Goal: Book appointment/travel/reservation

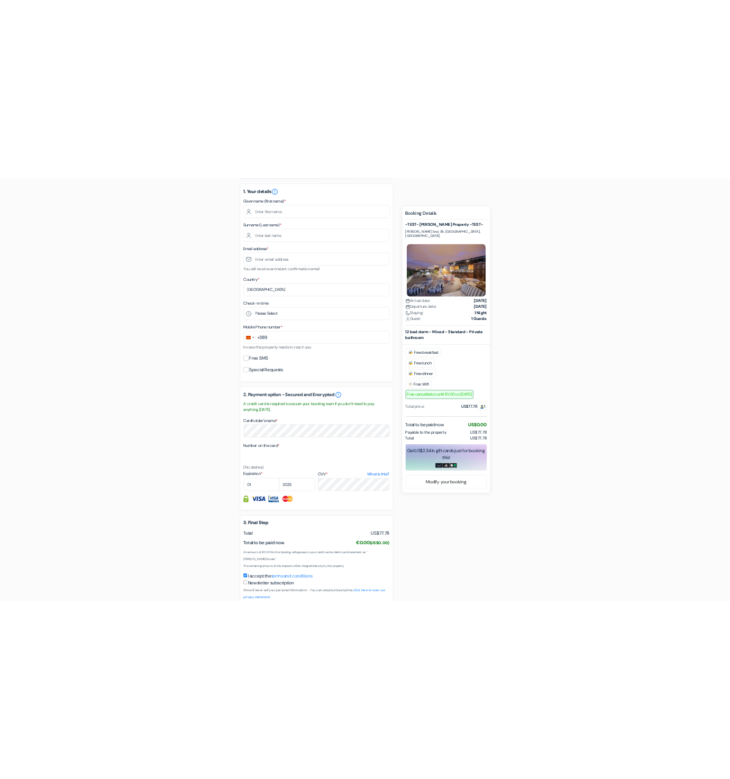
scroll to position [8, 0]
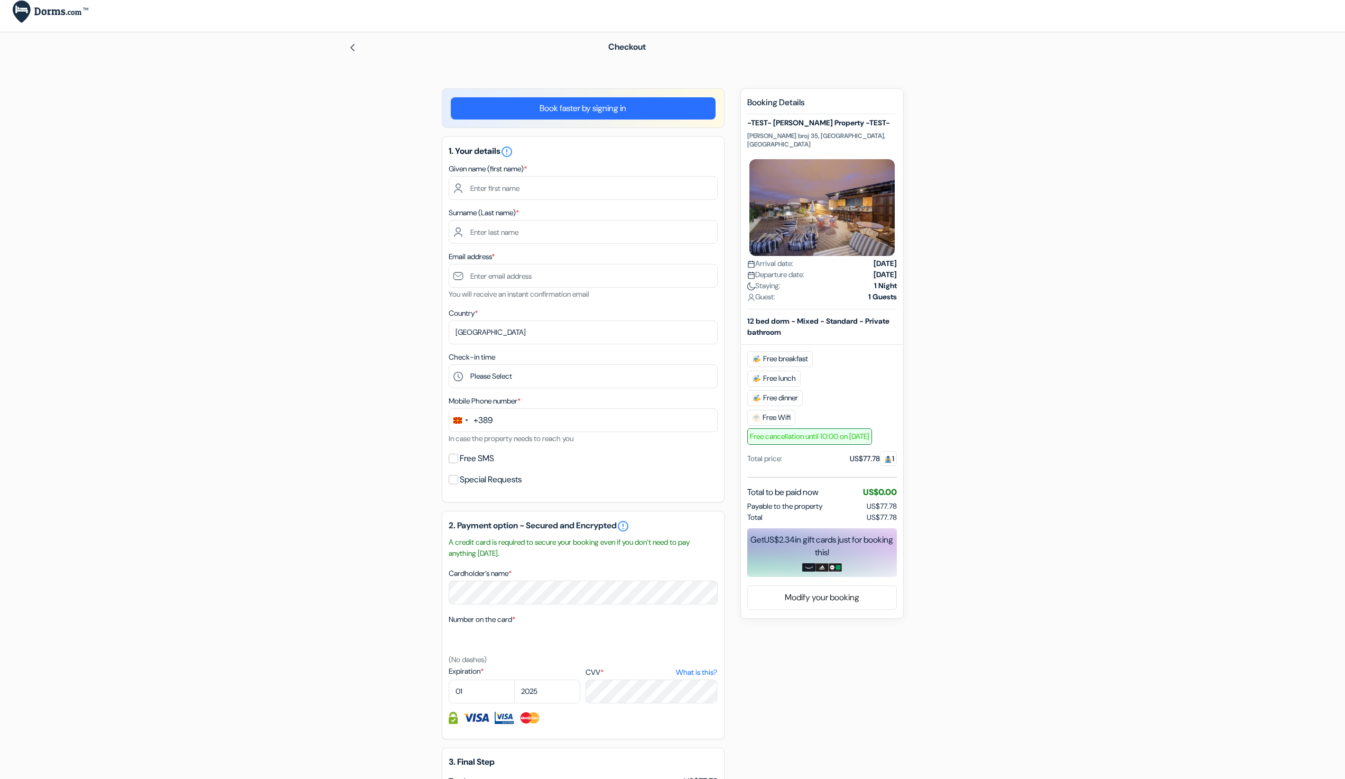
drag, startPoint x: 0, startPoint y: 362, endPoint x: 31, endPoint y: 454, distance: 97.6
click at [0, 362] on form "Checkout add_box -TEST- Philip Property -TEST- Maksim Gorki broj 35, Skopje, Ma…" at bounding box center [672, 482] width 1345 height 900
